Goal: Navigation & Orientation: Find specific page/section

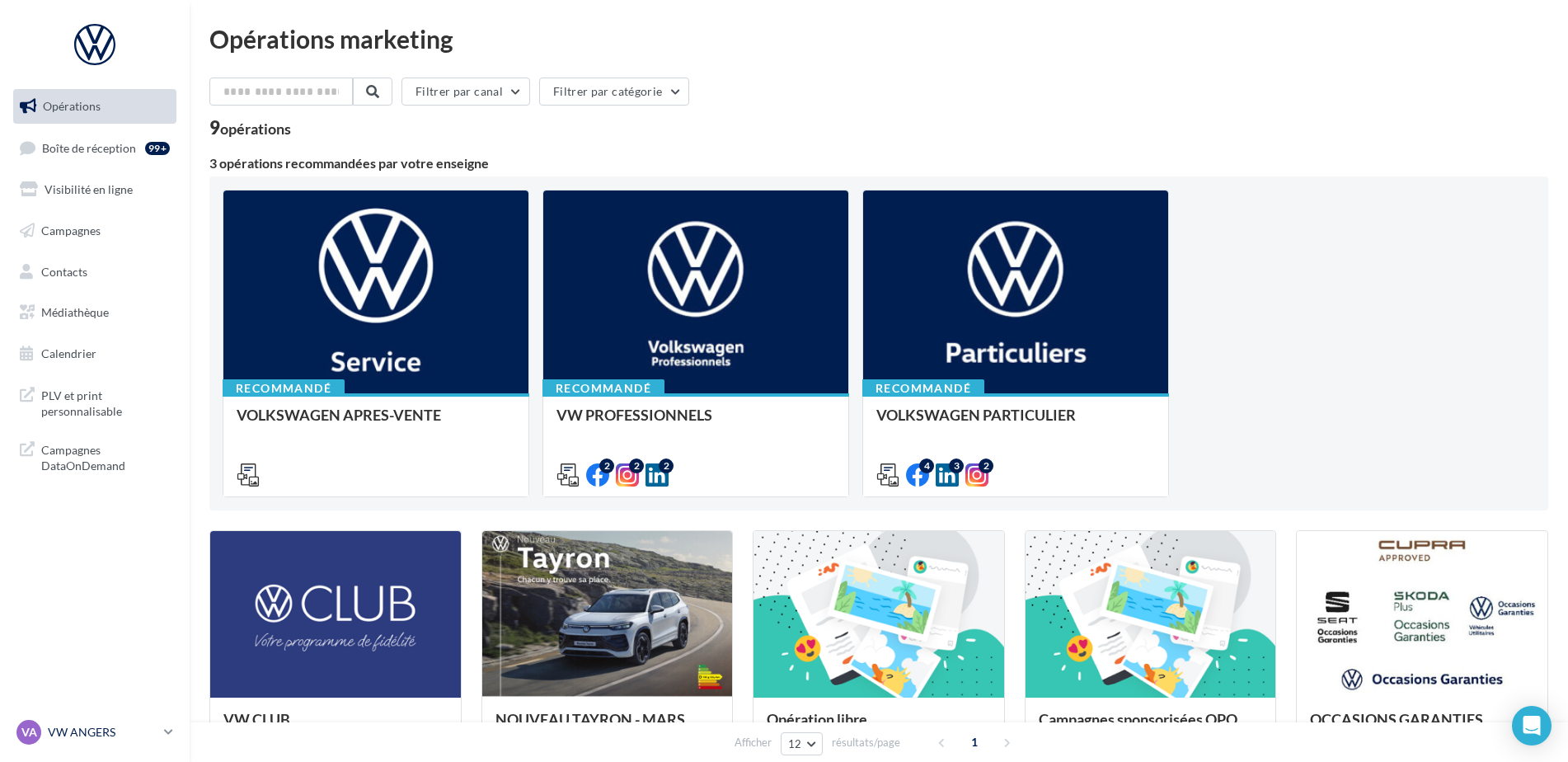
click at [89, 738] on p "VW ANGERS" at bounding box center [103, 731] width 110 height 16
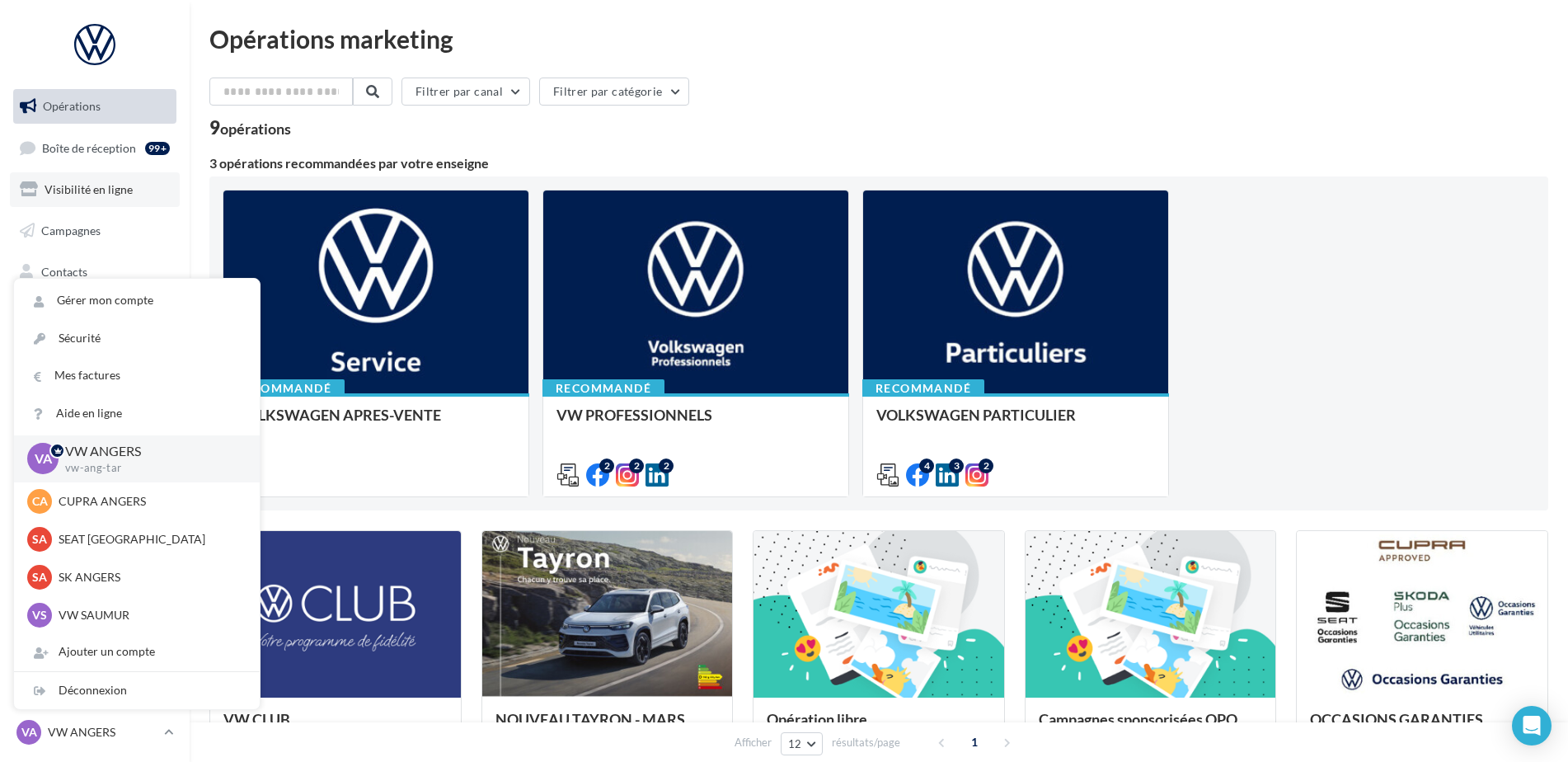
click at [86, 203] on link "Visibilité en ligne" at bounding box center [94, 190] width 170 height 35
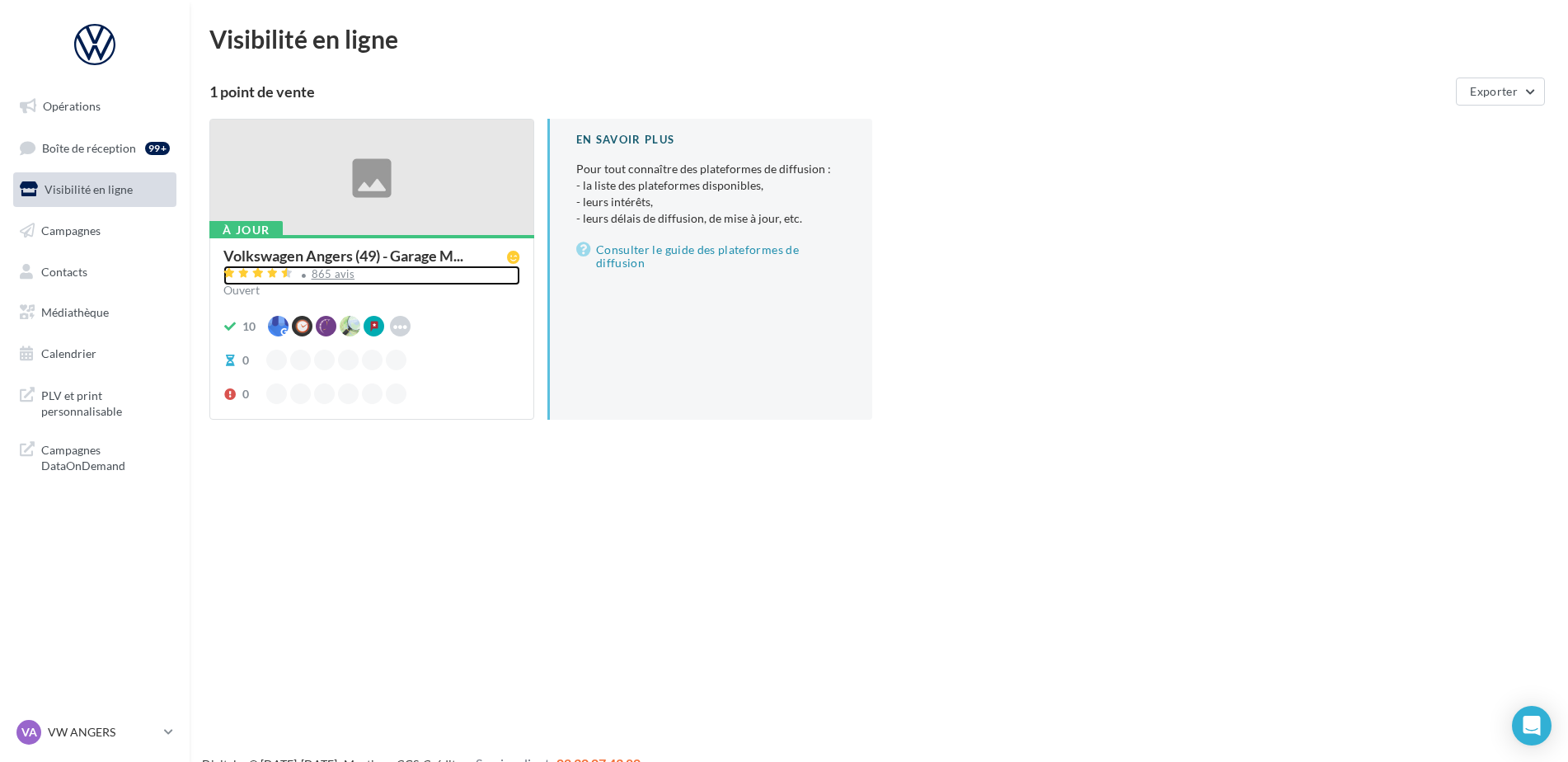
click at [319, 275] on div "865 avis" at bounding box center [333, 274] width 43 height 11
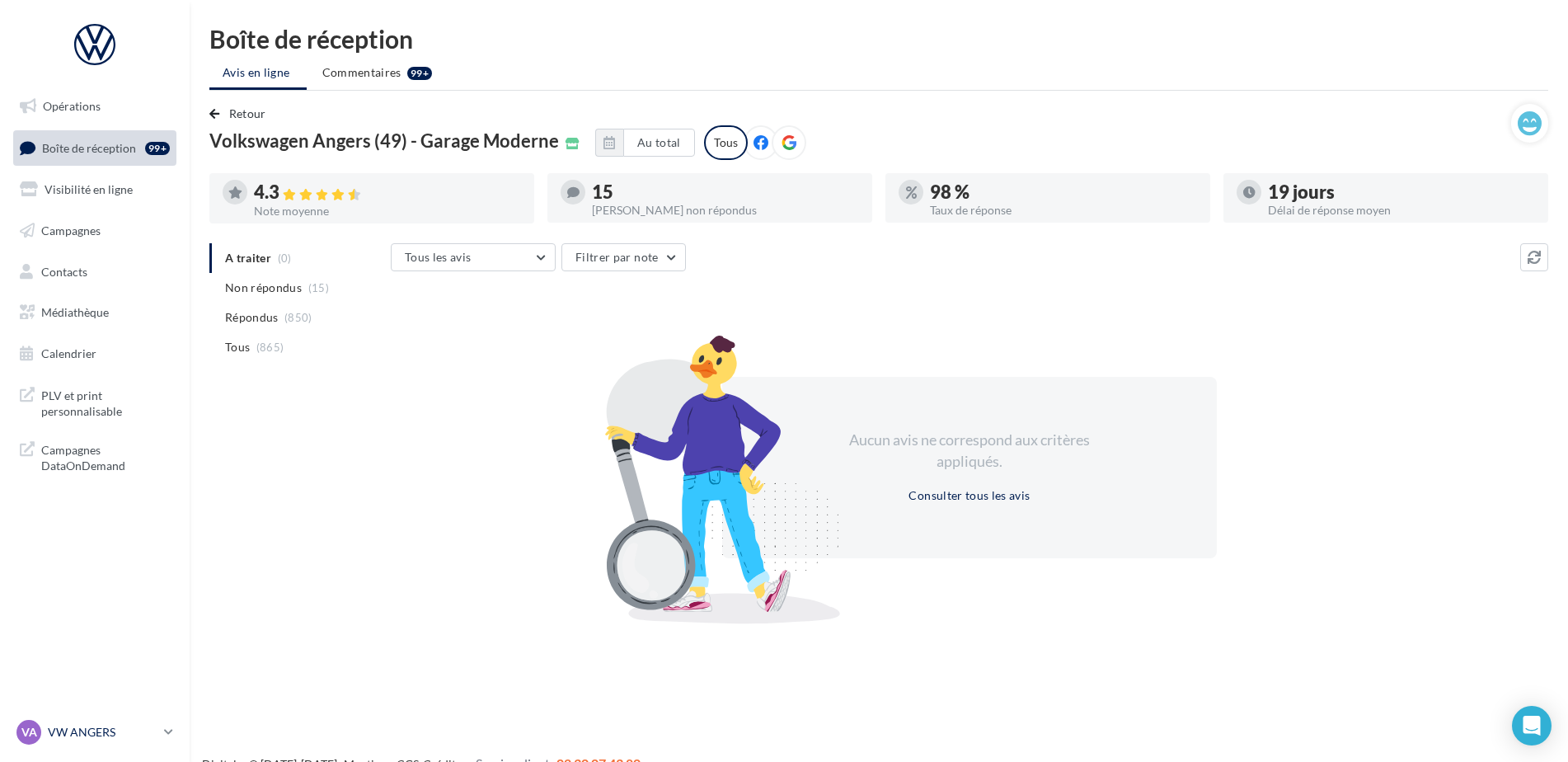
click at [137, 725] on p "VW ANGERS" at bounding box center [103, 731] width 110 height 16
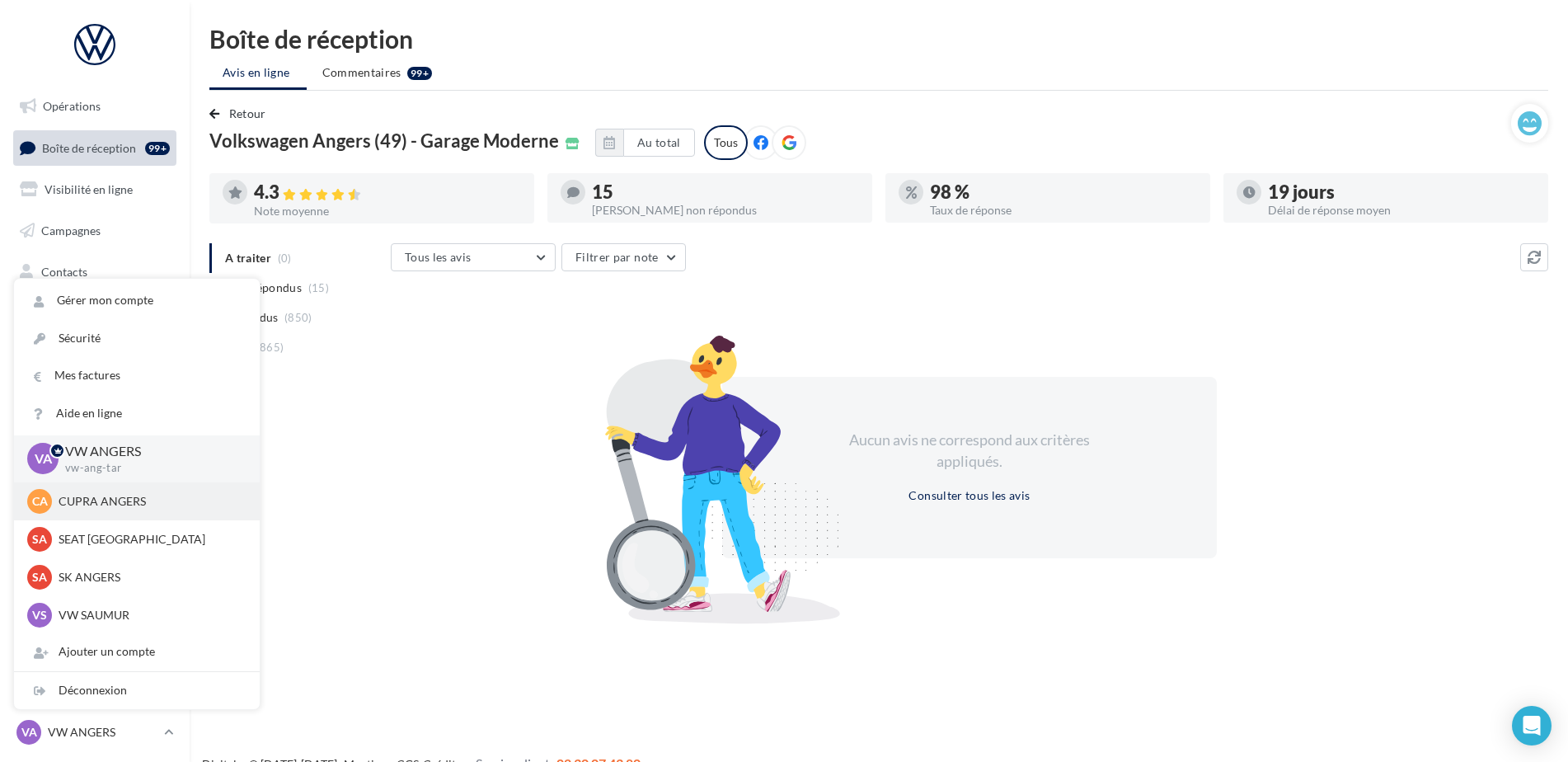
click at [111, 507] on p "CUPRA ANGERS" at bounding box center [149, 501] width 181 height 16
